Goal: Task Accomplishment & Management: Manage account settings

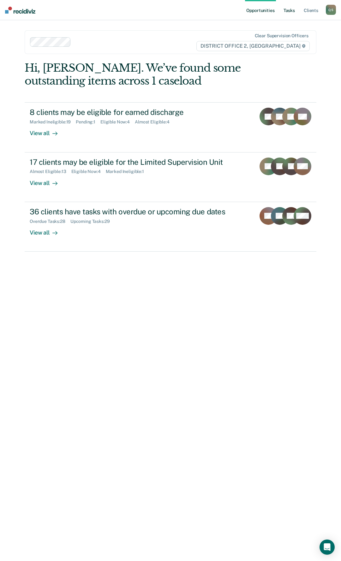
click at [288, 10] on link "Tasks" at bounding box center [289, 10] width 14 height 20
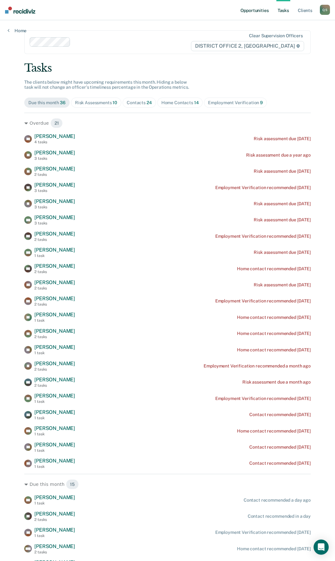
click at [267, 10] on link "Opportunities" at bounding box center [254, 10] width 31 height 20
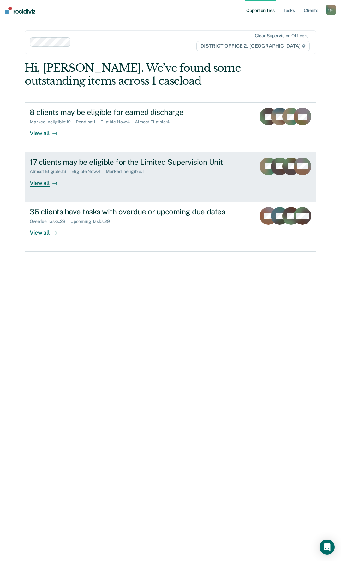
click at [40, 180] on div "View all" at bounding box center [47, 180] width 35 height 12
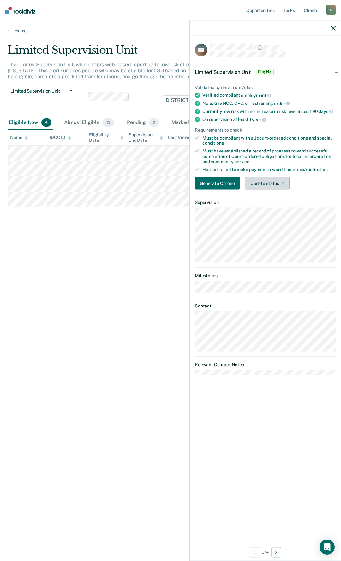
click at [251, 181] on button "Update status" at bounding box center [267, 183] width 44 height 13
click at [267, 210] on button "Mark Ineligible" at bounding box center [275, 209] width 61 height 10
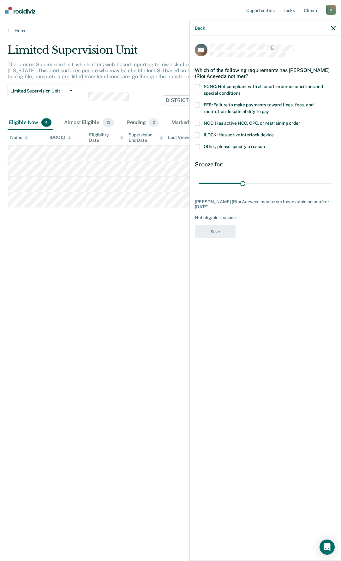
click at [198, 105] on span at bounding box center [197, 104] width 5 height 5
click at [269, 109] on input "FFR: Failure to make payments toward fines, fees, and restitution despite abili…" at bounding box center [269, 109] width 0 height 0
drag, startPoint x: 242, startPoint y: 182, endPoint x: 335, endPoint y: 180, distance: 93.4
type input "90"
click at [332, 180] on input "range" at bounding box center [264, 183] width 133 height 11
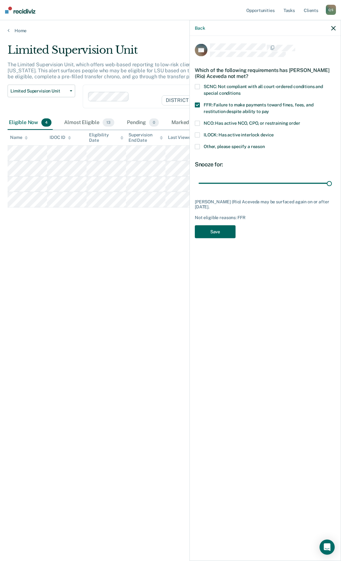
click at [211, 228] on button "Save" at bounding box center [215, 231] width 41 height 13
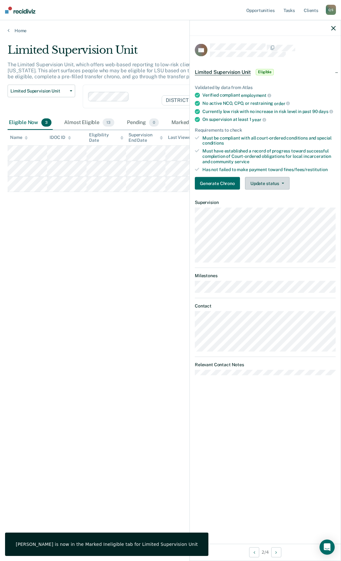
click at [267, 183] on button "Update status" at bounding box center [267, 183] width 44 height 13
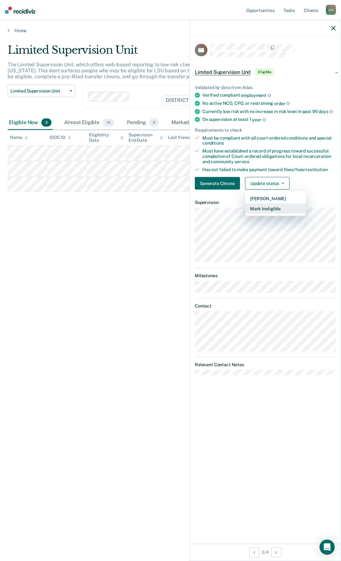
click at [270, 208] on button "Mark Ineligible" at bounding box center [275, 209] width 61 height 10
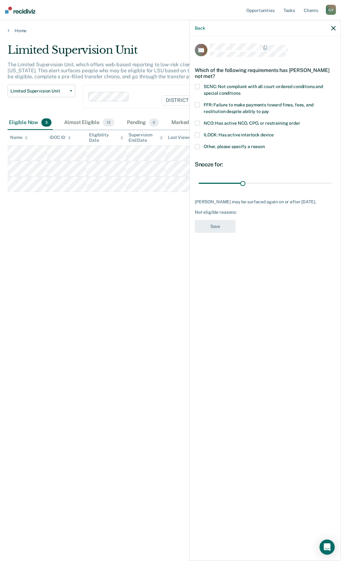
click at [198, 105] on span at bounding box center [197, 104] width 5 height 5
click at [269, 109] on input "FFR: Failure to make payments toward fines, fees, and restitution despite abili…" at bounding box center [269, 109] width 0 height 0
drag, startPoint x: 243, startPoint y: 184, endPoint x: 340, endPoint y: 180, distance: 97.5
type input "90"
click at [332, 180] on input "range" at bounding box center [264, 183] width 133 height 11
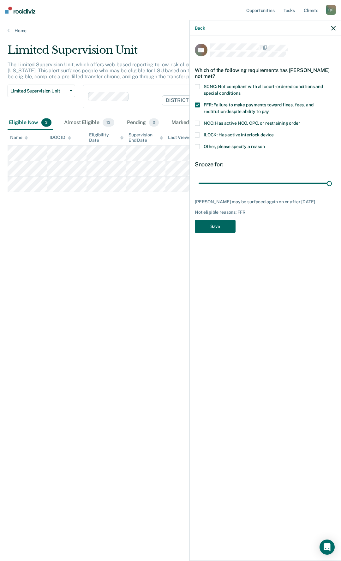
click at [215, 230] on button "Save" at bounding box center [215, 226] width 41 height 13
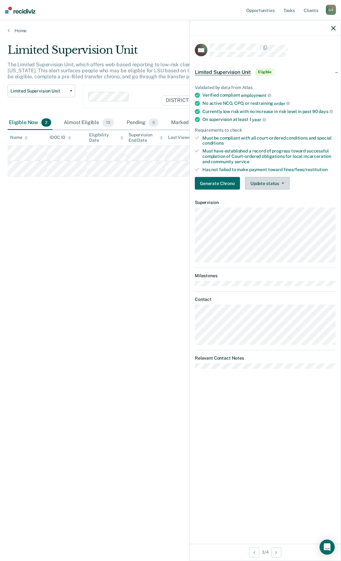
click at [269, 181] on button "Update status" at bounding box center [267, 183] width 44 height 13
click at [276, 208] on button "Mark Ineligible" at bounding box center [275, 209] width 61 height 10
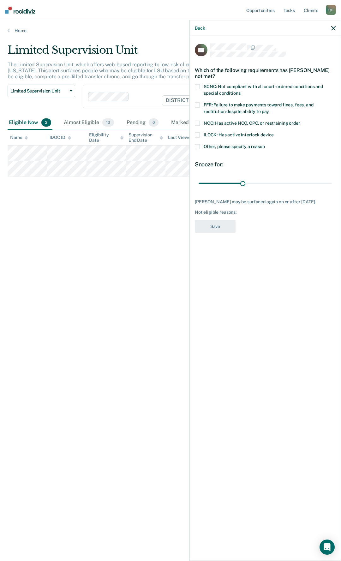
click at [197, 103] on span at bounding box center [197, 104] width 5 height 5
click at [269, 109] on input "FFR: Failure to make payments toward fines, fees, and restitution despite abili…" at bounding box center [269, 109] width 0 height 0
drag, startPoint x: 242, startPoint y: 183, endPoint x: 340, endPoint y: 186, distance: 98.2
type input "90"
click at [332, 186] on input "range" at bounding box center [264, 183] width 133 height 11
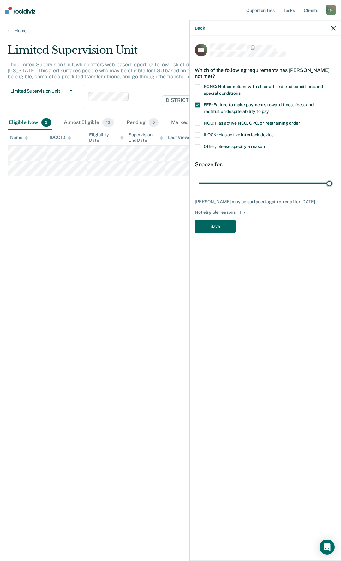
click at [221, 226] on button "Save" at bounding box center [215, 226] width 41 height 13
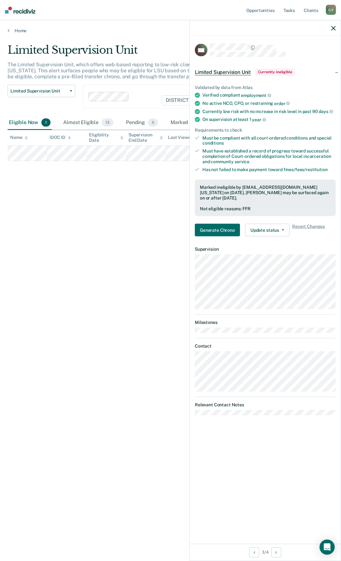
click at [16, 216] on div "Limited Supervision Unit The Limited Supervision Unit, which offers web-based r…" at bounding box center [171, 279] width 326 height 470
click at [67, 216] on div "Limited Supervision Unit The Limited Supervision Unit, which offers web-based r…" at bounding box center [171, 279] width 326 height 470
click at [334, 26] on icon "button" at bounding box center [333, 28] width 4 height 4
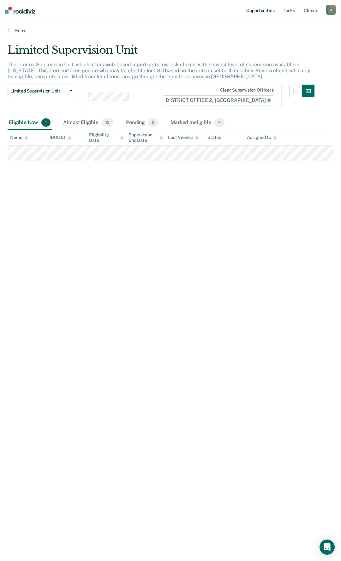
click at [255, 8] on link "Opportunities" at bounding box center [260, 10] width 31 height 20
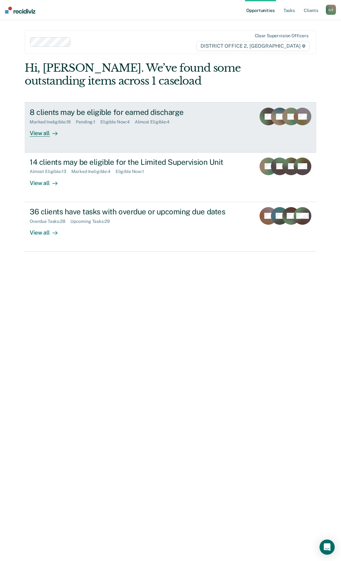
click at [89, 124] on div "Pending : 1" at bounding box center [88, 121] width 25 height 5
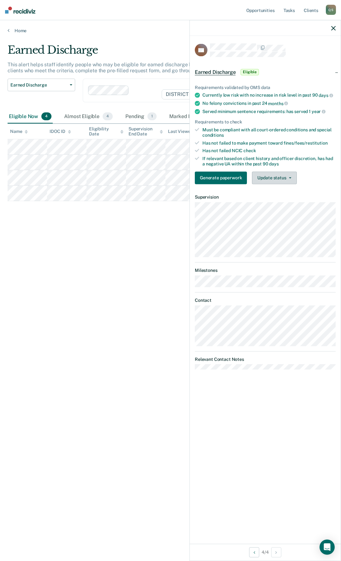
click at [286, 176] on button "Update status" at bounding box center [274, 177] width 44 height 13
click at [269, 192] on button "[PERSON_NAME]" at bounding box center [282, 193] width 61 height 10
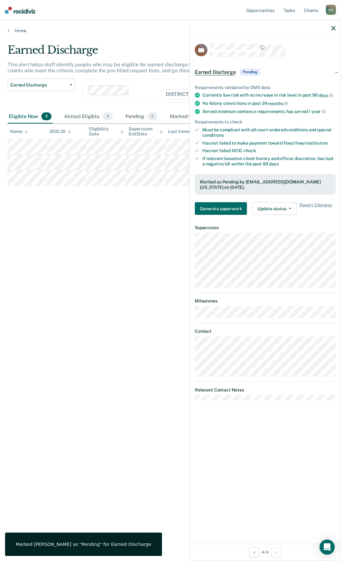
click at [137, 234] on div "Earned Discharge This alert helps staff identify people who may be eligible for…" at bounding box center [171, 279] width 326 height 470
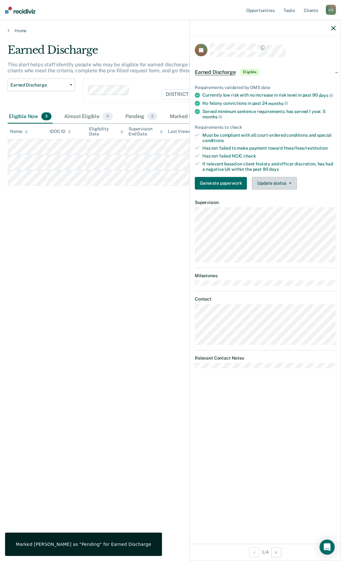
click at [274, 180] on button "Update status" at bounding box center [274, 183] width 44 height 13
click at [274, 206] on button "Mark Ineligible" at bounding box center [282, 208] width 61 height 10
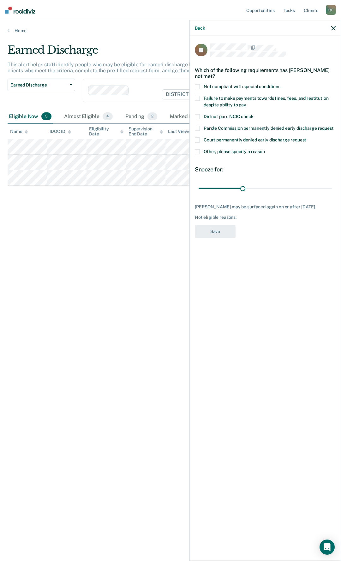
click at [197, 97] on span at bounding box center [197, 98] width 5 height 5
click at [246, 102] on input "Failure to make payments towards fines, fees, and restitution despite ability t…" at bounding box center [246, 102] width 0 height 0
drag, startPoint x: 247, startPoint y: 188, endPoint x: 340, endPoint y: 179, distance: 93.9
type input "90"
click at [332, 183] on input "range" at bounding box center [264, 188] width 133 height 11
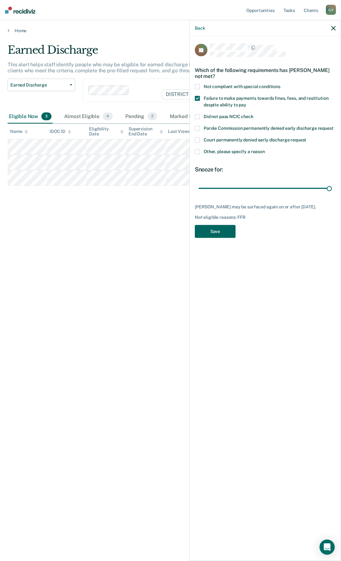
click at [208, 230] on button "Save" at bounding box center [215, 231] width 41 height 13
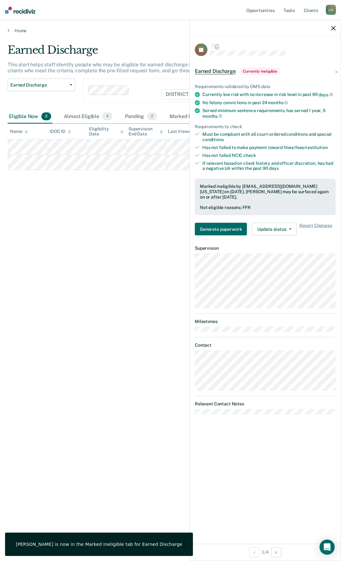
click at [87, 203] on div "Earned Discharge This alert helps staff identify people who may be eligible for…" at bounding box center [171, 279] width 326 height 470
click at [330, 24] on div at bounding box center [265, 28] width 151 height 16
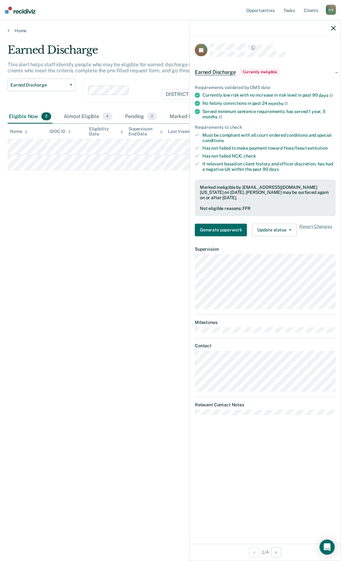
click at [335, 28] on icon "button" at bounding box center [333, 28] width 4 height 4
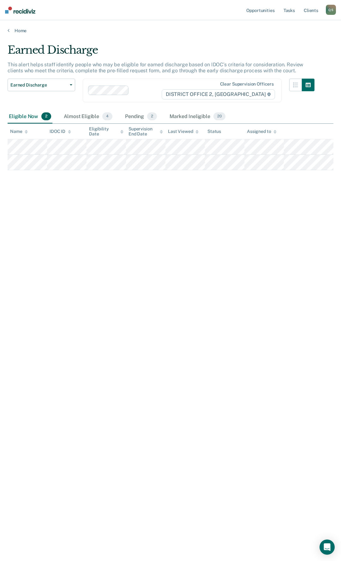
click at [197, 200] on div "Earned Discharge This alert helps staff identify people who may be eligible for…" at bounding box center [171, 279] width 326 height 470
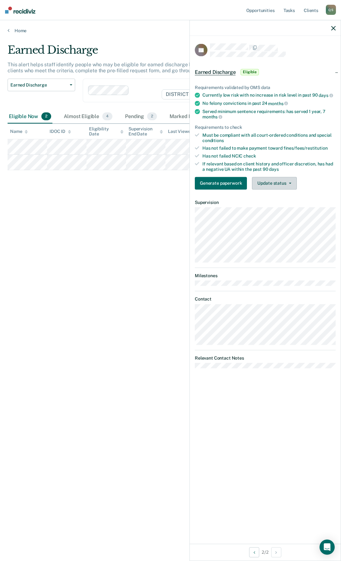
click at [273, 181] on button "Update status" at bounding box center [274, 183] width 44 height 13
click at [270, 208] on button "Mark Ineligible" at bounding box center [282, 208] width 61 height 10
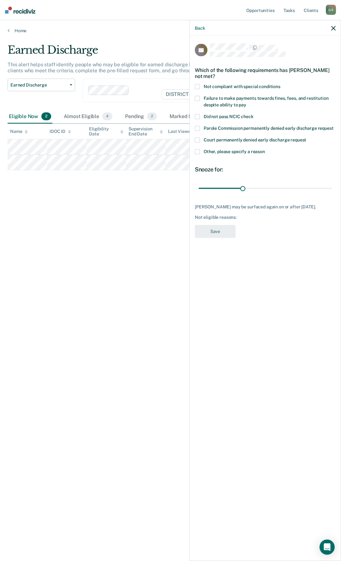
click at [202, 149] on label "Other, please specify a reason" at bounding box center [265, 152] width 141 height 7
click at [265, 149] on input "Other, please specify a reason" at bounding box center [265, 149] width 0 height 0
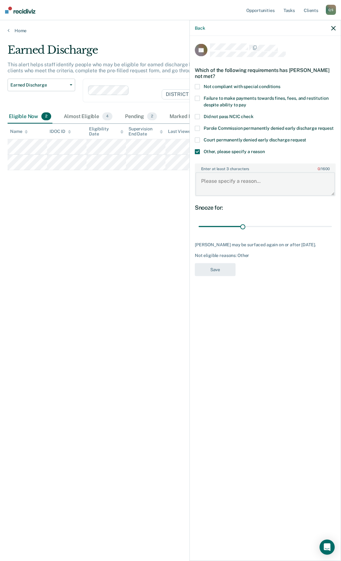
click at [235, 184] on textarea "Enter at least 3 characters 0 / 1600" at bounding box center [264, 183] width 139 height 23
click at [251, 180] on textarea "Enter at least 3 characters 0 / 1600" at bounding box center [264, 183] width 139 height 23
type textarea "Still owes $500 on court costs"
click at [227, 264] on button "Save" at bounding box center [215, 269] width 41 height 13
click at [65, 187] on div "Earned Discharge This alert helps staff identify people who may be eligible for…" at bounding box center [171, 279] width 326 height 470
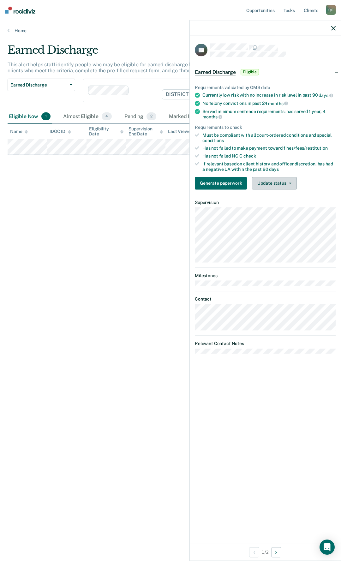
click at [266, 183] on button "Update status" at bounding box center [274, 183] width 44 height 13
click at [273, 207] on button "Mark Ineligible" at bounding box center [282, 208] width 61 height 10
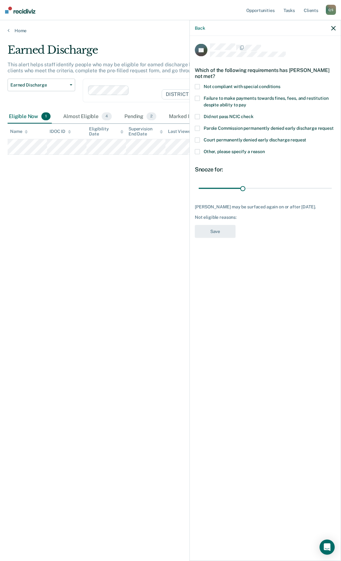
click at [201, 149] on label "Other, please specify a reason" at bounding box center [265, 152] width 141 height 7
click at [265, 149] on input "Other, please specify a reason" at bounding box center [265, 149] width 0 height 0
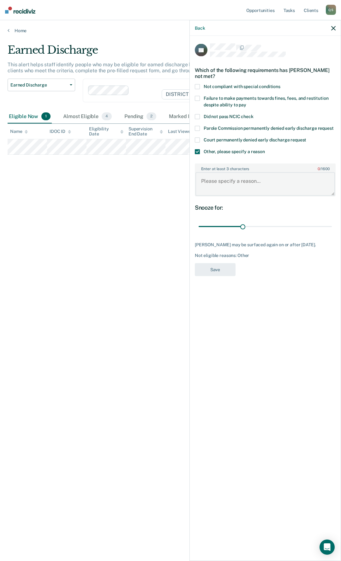
click at [224, 179] on textarea "Enter at least 3 characters 0 / 1600" at bounding box center [264, 183] width 139 height 23
type textarea "$"
type textarea "Owes $100 on fines"
click at [227, 263] on button "Save" at bounding box center [215, 269] width 41 height 13
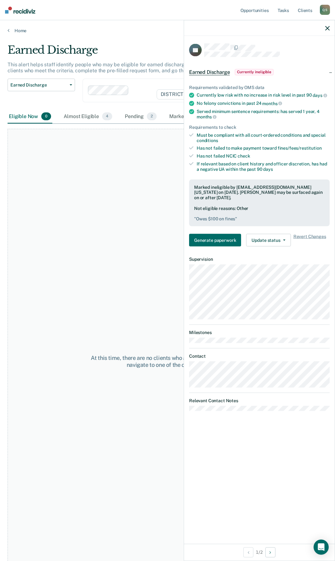
click at [115, 40] on main "Earned Discharge This alert helps staff identify people who may be eligible for…" at bounding box center [167, 295] width 335 height 525
click at [12, 32] on link "Home" at bounding box center [168, 31] width 320 height 6
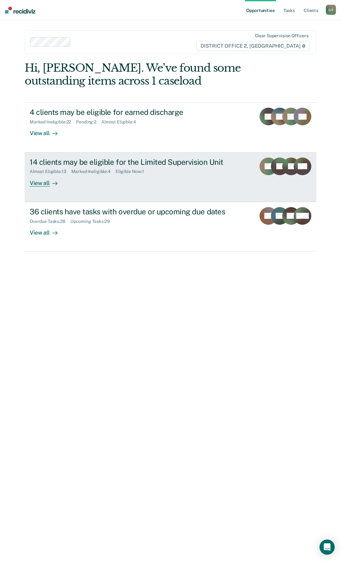
drag, startPoint x: 102, startPoint y: 163, endPoint x: 91, endPoint y: 162, distance: 10.5
click at [91, 162] on div "14 clients may be eligible for the Limited Supervision Unit" at bounding box center [140, 161] width 221 height 9
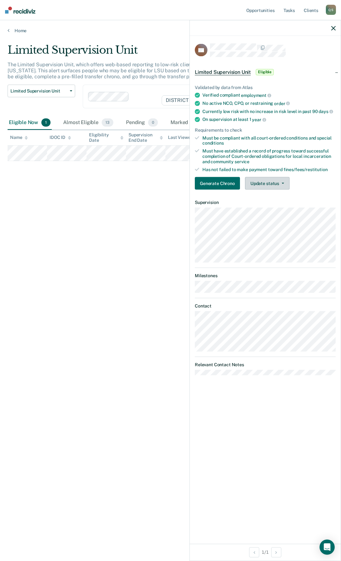
click at [265, 184] on button "Update status" at bounding box center [267, 183] width 44 height 13
click at [267, 199] on button "[PERSON_NAME]" at bounding box center [275, 198] width 61 height 10
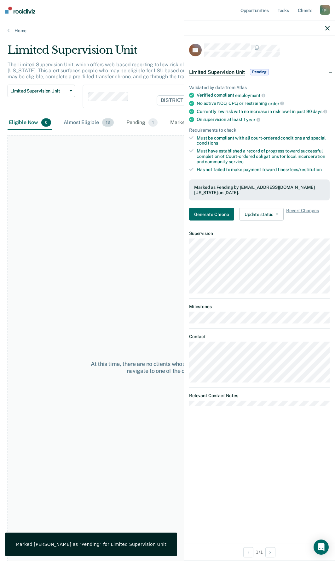
click at [76, 122] on div "Almost Eligible 13" at bounding box center [88, 123] width 53 height 14
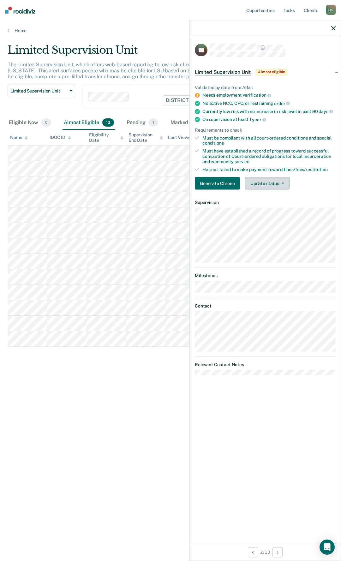
click at [284, 178] on button "Update status" at bounding box center [267, 183] width 44 height 13
click at [267, 209] on button "Mark Ineligible" at bounding box center [275, 209] width 61 height 10
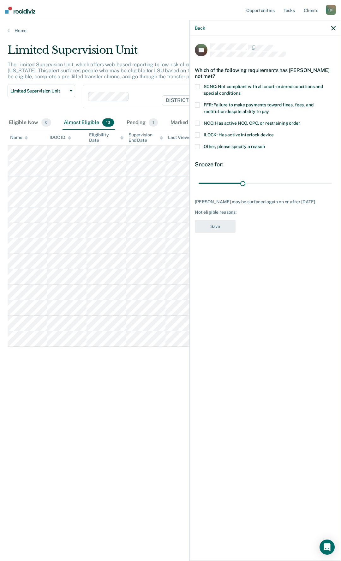
click at [198, 147] on span at bounding box center [197, 146] width 5 height 5
click at [265, 144] on input "Other, please specify a reason" at bounding box center [265, 144] width 0 height 0
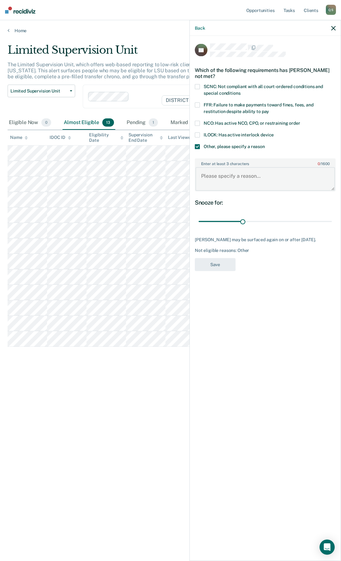
click at [225, 180] on textarea "Enter at least 3 characters 0 / 1600" at bounding box center [264, 178] width 139 height 23
type textarea "Unable to complete home visit"
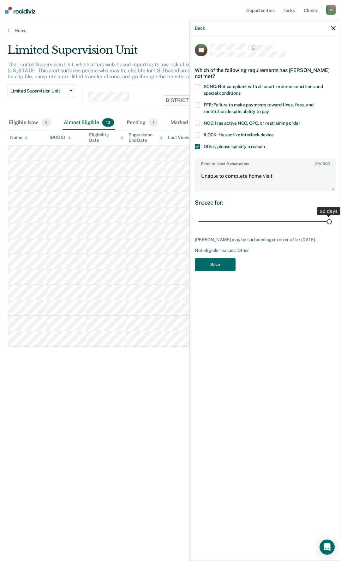
drag, startPoint x: 240, startPoint y: 222, endPoint x: 340, endPoint y: 218, distance: 100.4
type input "90"
click at [332, 218] on input "range" at bounding box center [264, 221] width 133 height 11
click at [214, 264] on button "Save" at bounding box center [215, 264] width 41 height 13
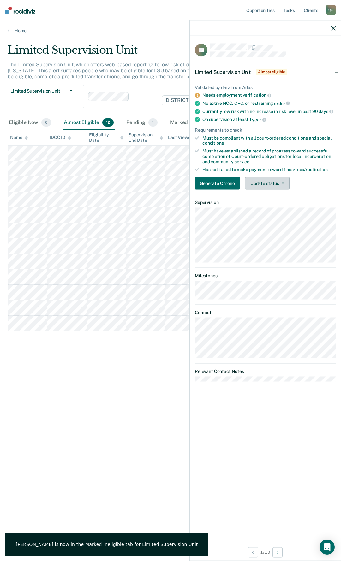
click at [269, 184] on button "Update status" at bounding box center [267, 183] width 44 height 13
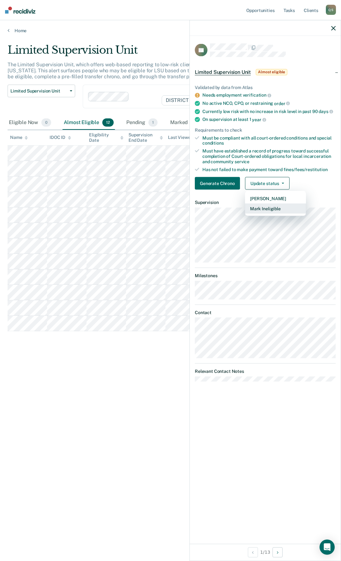
click at [262, 210] on button "Mark Ineligible" at bounding box center [275, 209] width 61 height 10
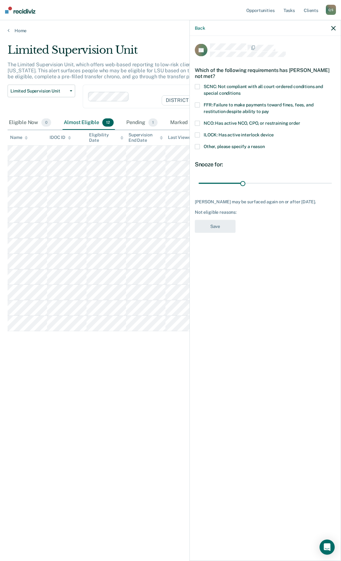
click at [199, 147] on span at bounding box center [197, 146] width 5 height 5
click at [265, 144] on input "Other, please specify a reason" at bounding box center [265, 144] width 0 height 0
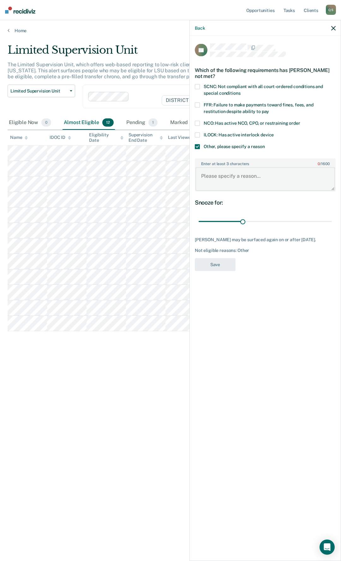
click at [220, 180] on textarea "Enter at least 3 characters 0 / 1600" at bounding box center [264, 178] width 139 height 23
type textarea "Unable to complete home visit"
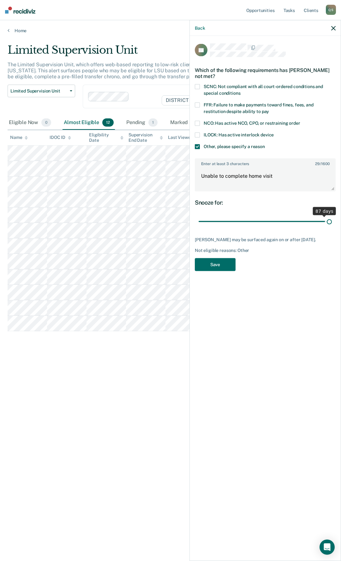
drag, startPoint x: 243, startPoint y: 222, endPoint x: 340, endPoint y: 214, distance: 97.8
type input "90"
click at [332, 216] on input "range" at bounding box center [264, 221] width 133 height 11
click at [215, 265] on button "Save" at bounding box center [215, 264] width 41 height 13
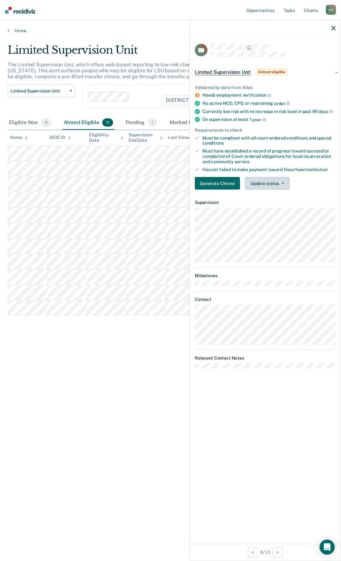
click at [270, 182] on button "Update status" at bounding box center [267, 183] width 44 height 13
click at [270, 209] on button "Mark Ineligible" at bounding box center [275, 209] width 61 height 10
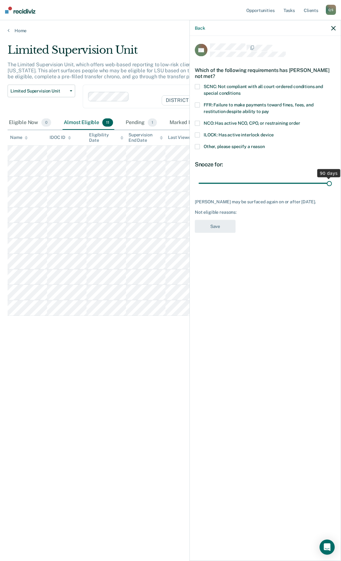
drag, startPoint x: 242, startPoint y: 181, endPoint x: 340, endPoint y: 196, distance: 99.8
type input "90"
click at [332, 189] on input "range" at bounding box center [264, 183] width 133 height 11
click at [197, 86] on span at bounding box center [197, 86] width 5 height 5
click at [240, 91] on input "SCNC: Not compliant with all court-ordered conditions and special conditions" at bounding box center [240, 91] width 0 height 0
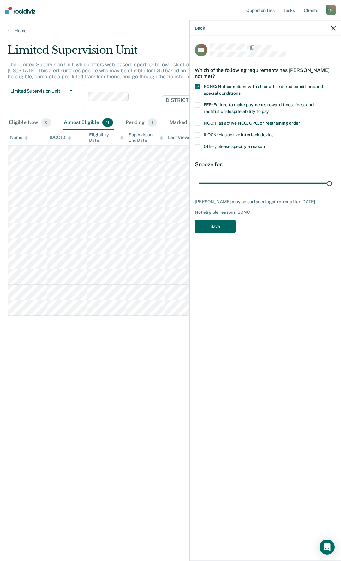
click at [219, 224] on button "Save" at bounding box center [215, 226] width 41 height 13
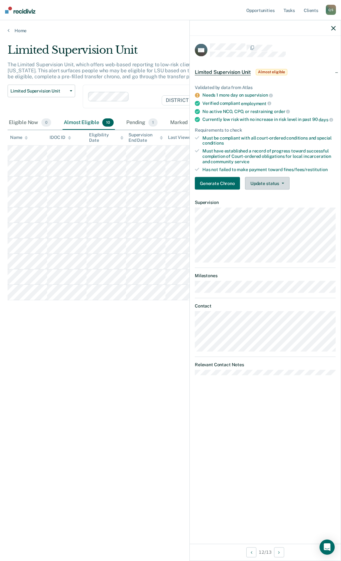
click at [269, 183] on button "Update status" at bounding box center [267, 183] width 44 height 13
click at [269, 209] on button "Mark Ineligible" at bounding box center [275, 209] width 61 height 10
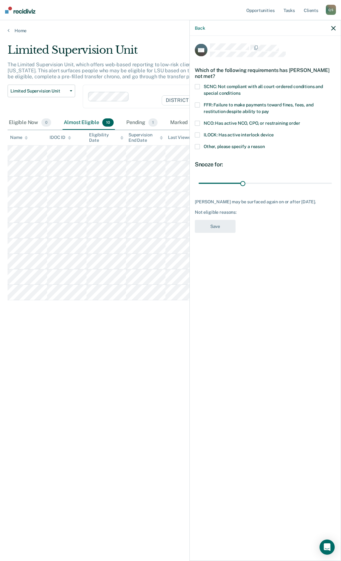
click at [200, 146] on label "Other, please specify a reason" at bounding box center [265, 147] width 141 height 7
click at [265, 144] on input "Other, please specify a reason" at bounding box center [265, 144] width 0 height 0
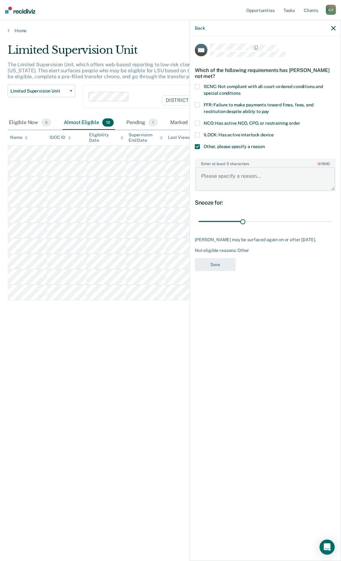
click at [222, 175] on textarea "Enter at least 3 characters 0 / 1600" at bounding box center [264, 178] width 139 height 23
type textarea "Homeless"
drag, startPoint x: 241, startPoint y: 221, endPoint x: 340, endPoint y: 221, distance: 99.1
type input "90"
click at [332, 221] on input "range" at bounding box center [264, 221] width 133 height 11
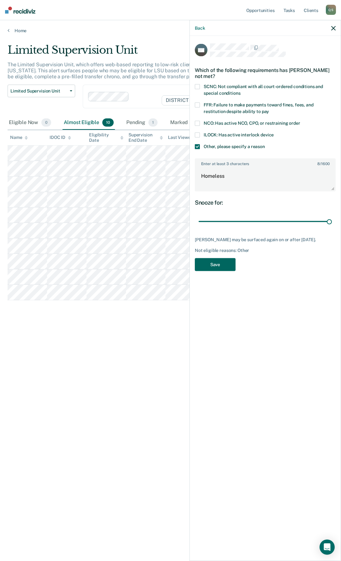
click at [217, 262] on button "Save" at bounding box center [215, 264] width 41 height 13
